Goal: Task Accomplishment & Management: Manage account settings

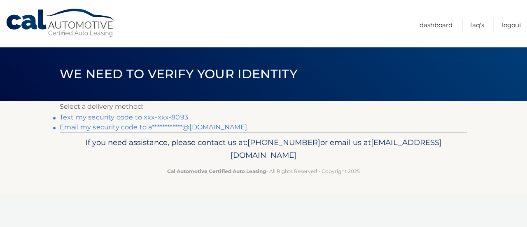
click at [174, 117] on link "Text my security code to xxx-xxx-8093" at bounding box center [124, 117] width 129 height 8
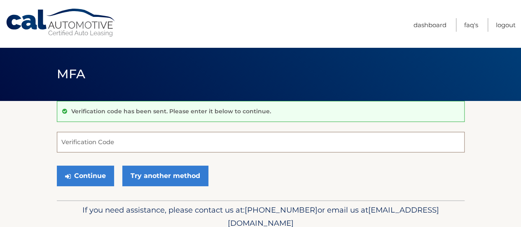
click at [183, 144] on input "Verification Code" at bounding box center [261, 142] width 408 height 21
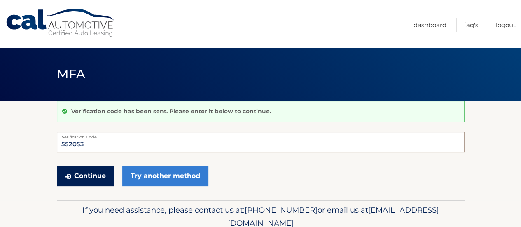
type input "552053"
click at [75, 171] on button "Continue" at bounding box center [85, 176] width 57 height 21
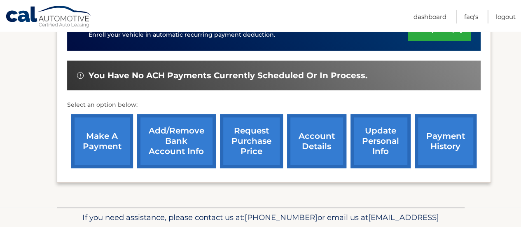
scroll to position [234, 0]
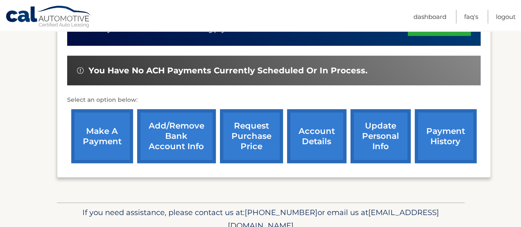
click at [85, 134] on link "make a payment" at bounding box center [102, 136] width 62 height 54
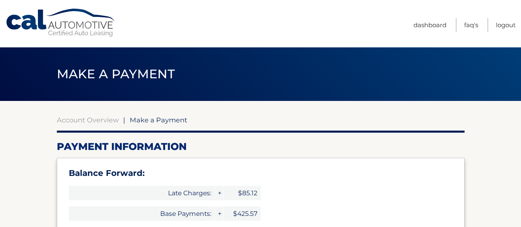
select select "NjBjY2I2M2ItZDdlZi00NTFkLTk4ODItZDBhMjczYmIxMDcz"
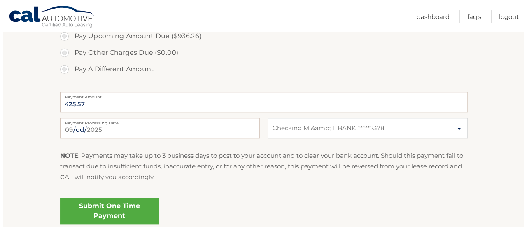
scroll to position [349, 0]
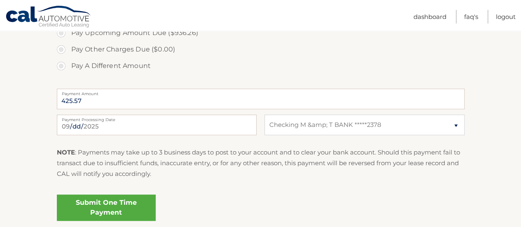
click at [82, 204] on link "Submit One Time Payment" at bounding box center [106, 207] width 99 height 26
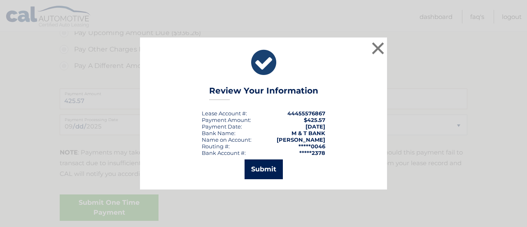
click at [265, 163] on button "Submit" at bounding box center [264, 169] width 38 height 20
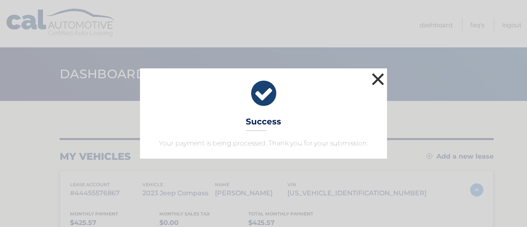
click at [382, 79] on button "×" at bounding box center [378, 79] width 16 height 16
